Goal: Find specific page/section: Find specific page/section

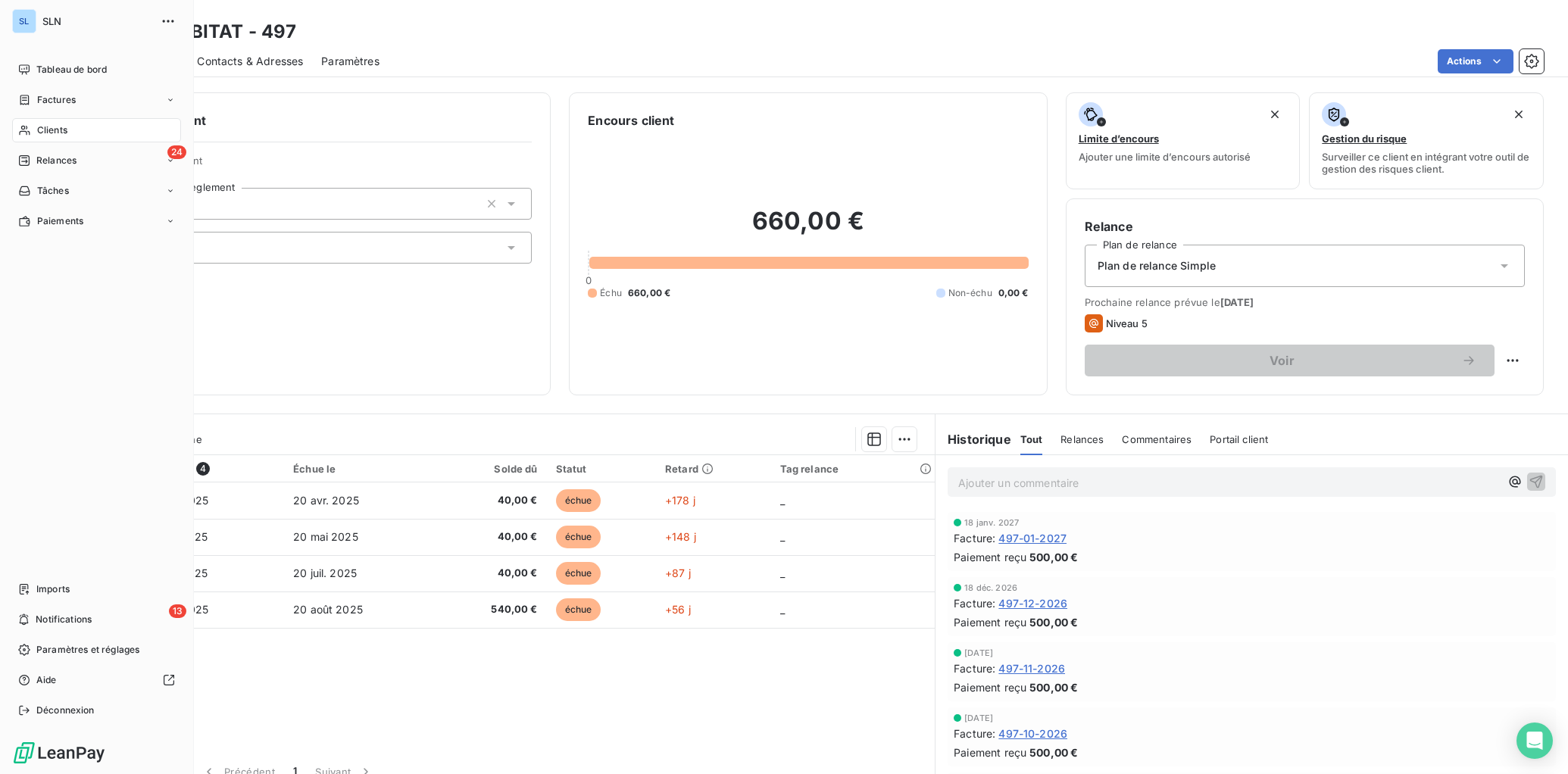
click at [34, 130] on div "Clients" at bounding box center [96, 130] width 169 height 24
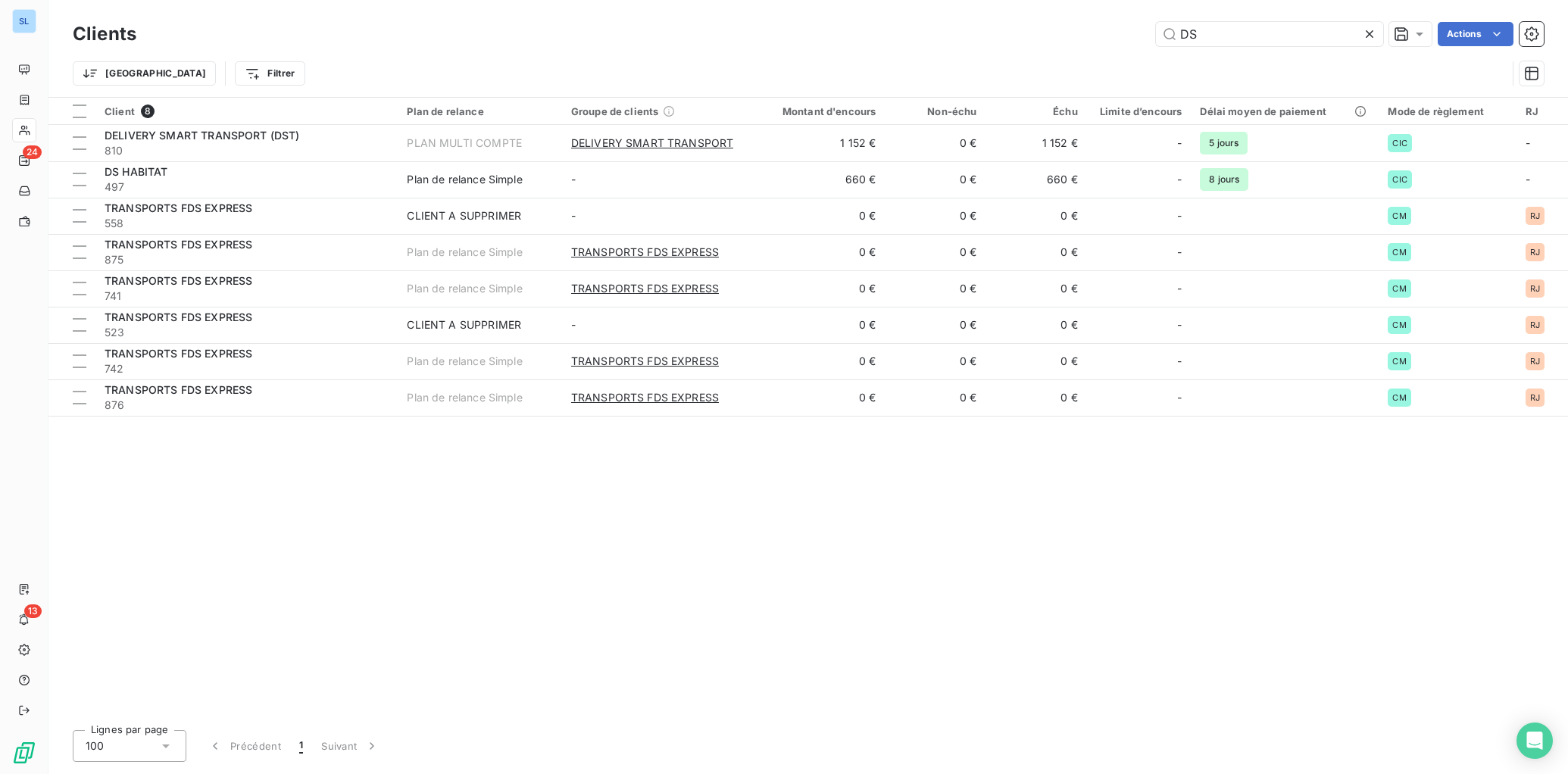
drag, startPoint x: 1214, startPoint y: 31, endPoint x: 1032, endPoint y: 13, distance: 182.9
click at [1047, 21] on div "Clients DS Actions" at bounding box center [809, 34] width 1471 height 32
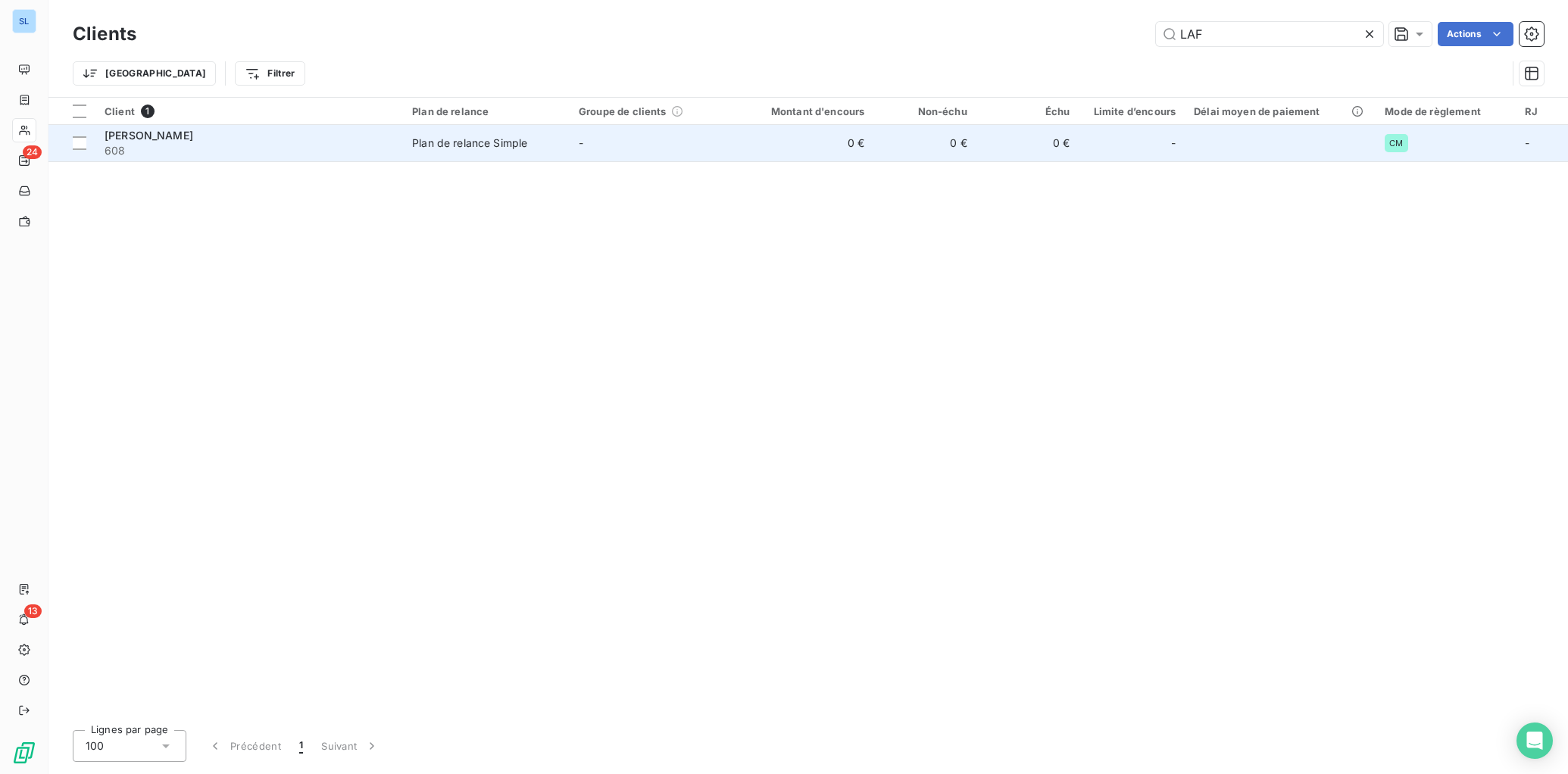
type input "LAF"
click at [765, 149] on td "0 €" at bounding box center [805, 143] width 137 height 36
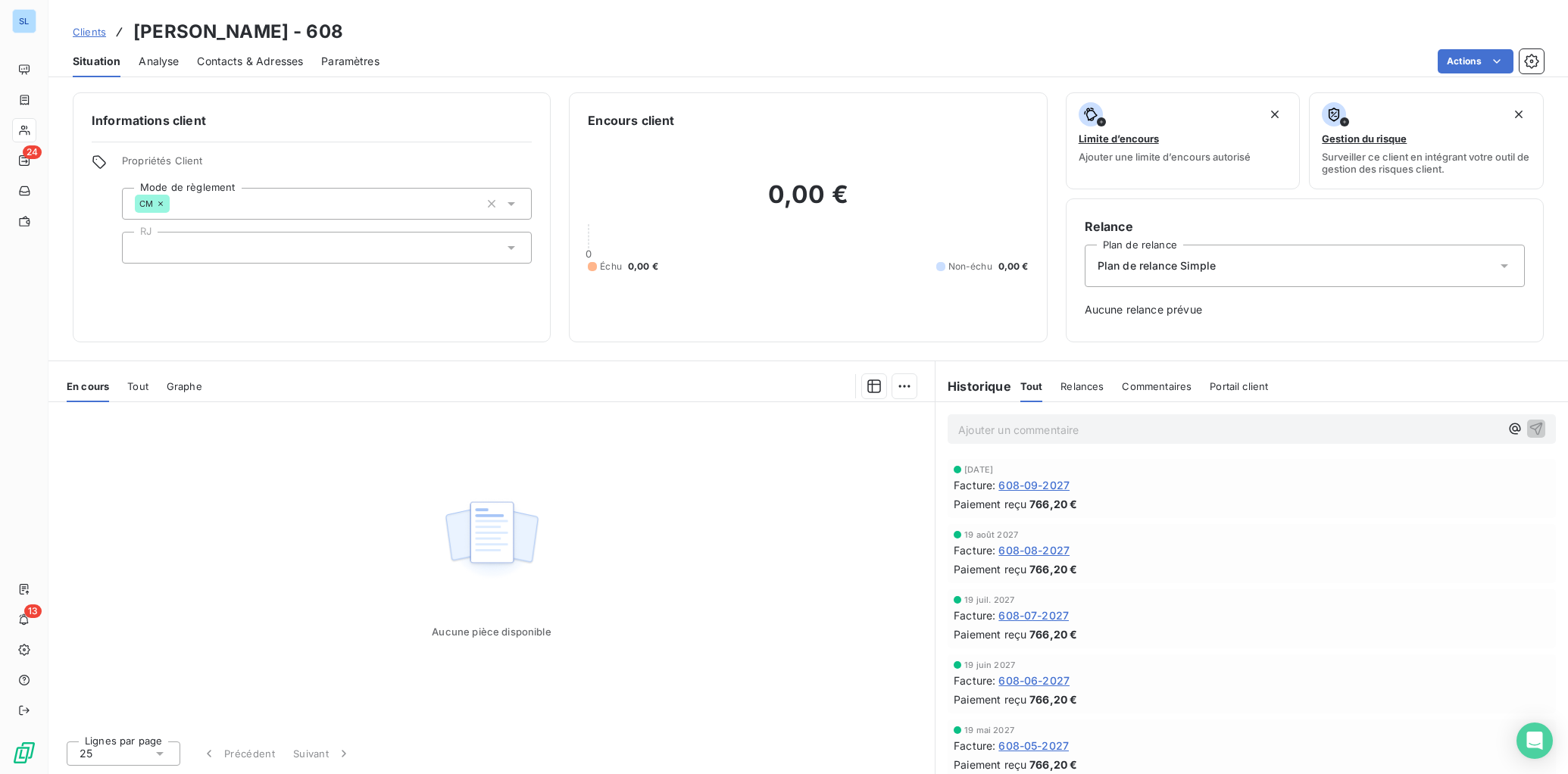
click at [1146, 384] on span "Commentaires" at bounding box center [1157, 385] width 70 height 12
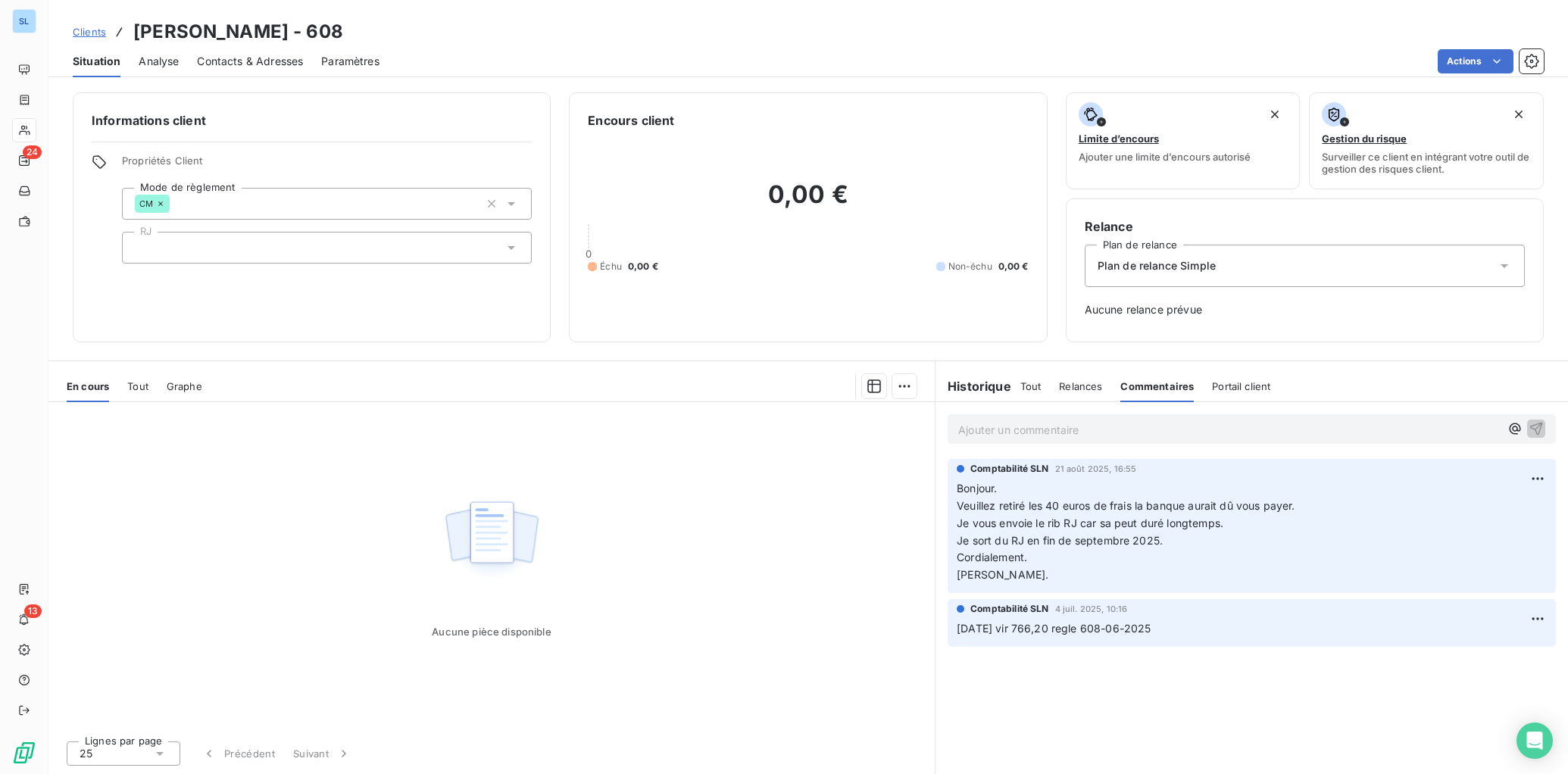
click at [1035, 429] on p "Ajouter un commentaire ﻿" at bounding box center [1230, 430] width 542 height 19
click at [1029, 385] on span "Tout" at bounding box center [1031, 385] width 21 height 12
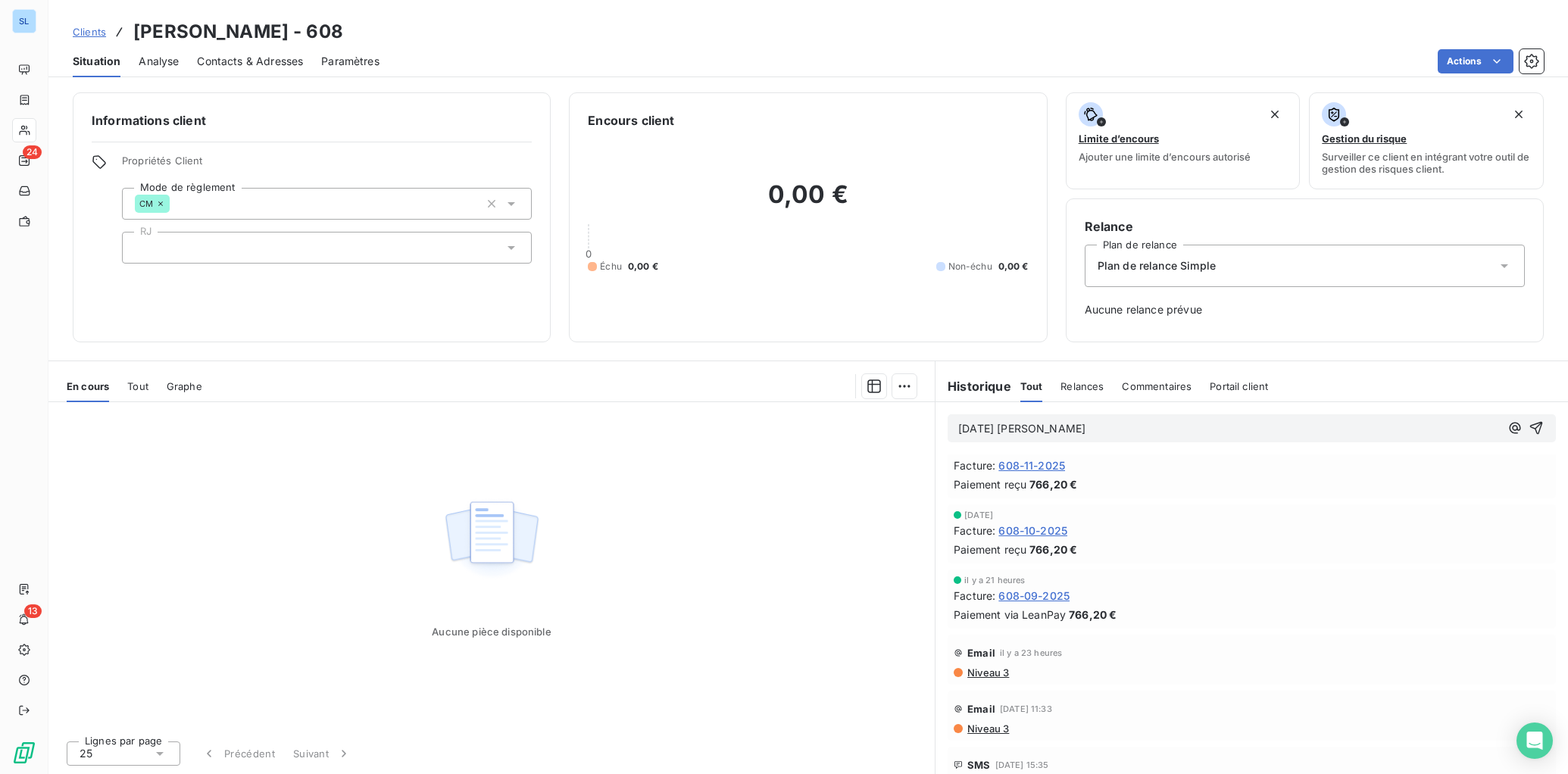
scroll to position [1361, 0]
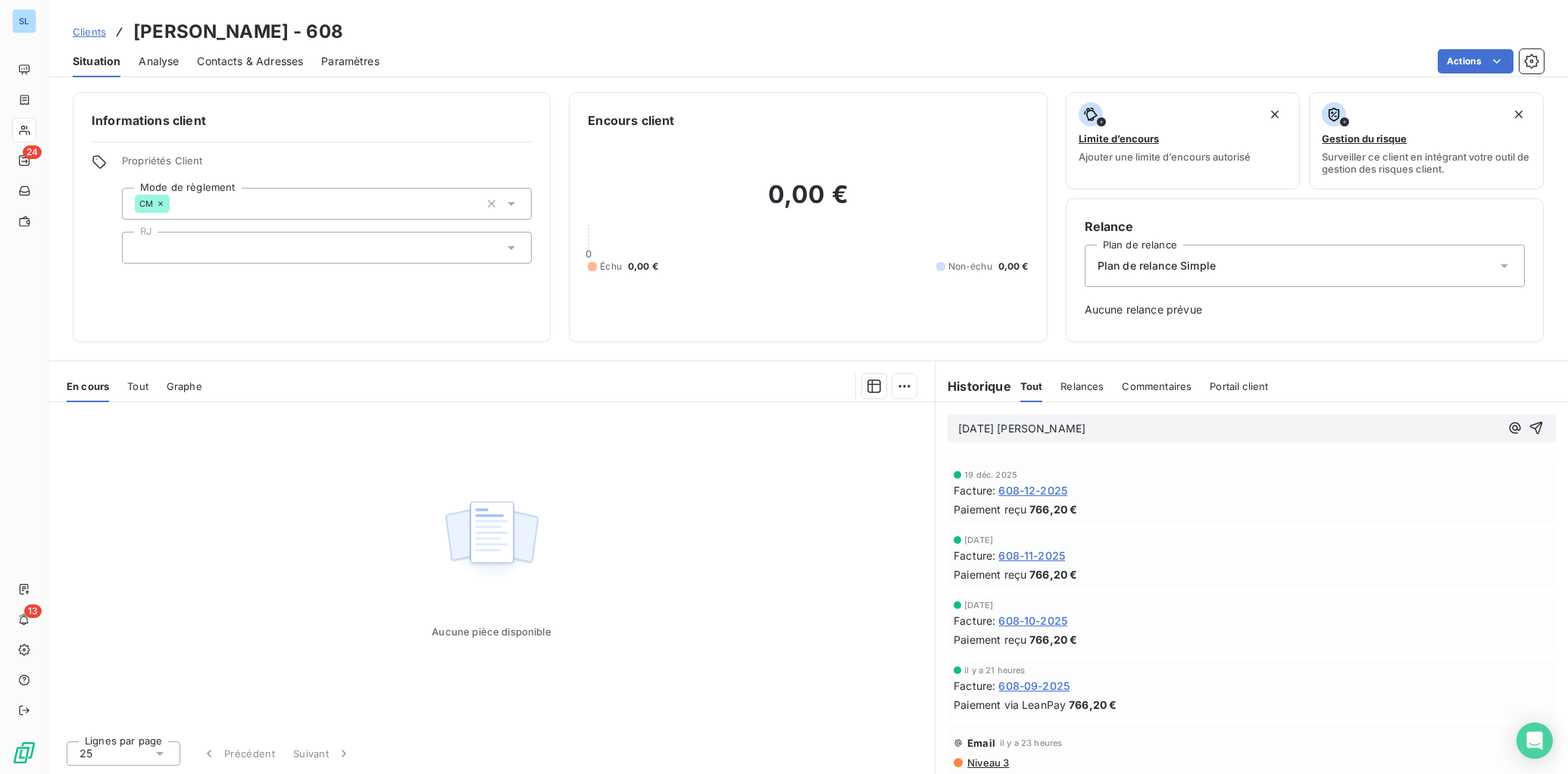
drag, startPoint x: 1090, startPoint y: 390, endPoint x: 1109, endPoint y: 395, distance: 19.6
click at [1091, 390] on span "Relances" at bounding box center [1082, 385] width 43 height 12
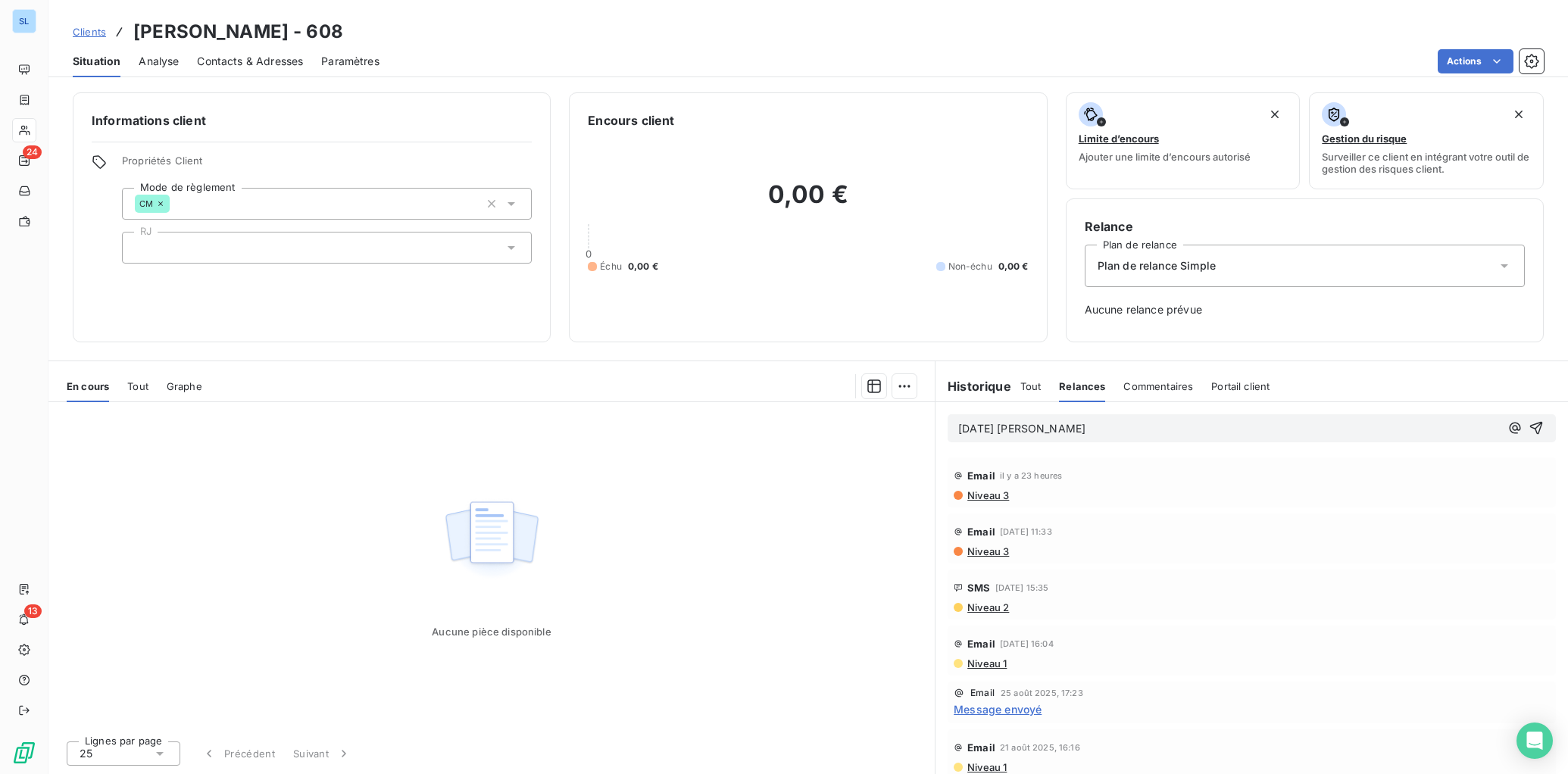
click at [1086, 386] on span "Relances" at bounding box center [1082, 385] width 46 height 12
